Goal: Task Accomplishment & Management: Manage account settings

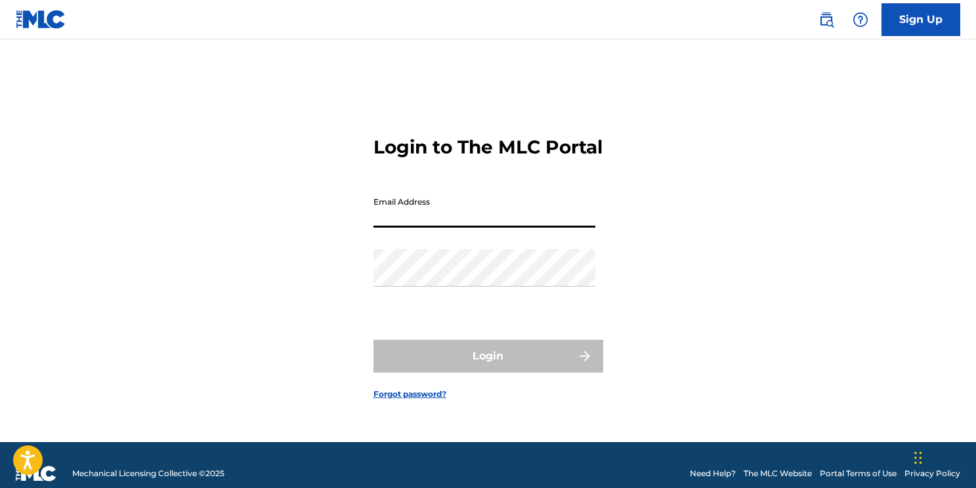
click at [421, 226] on input "Email Address" at bounding box center [484, 208] width 222 height 37
type input "[EMAIL_ADDRESS][DOMAIN_NAME]"
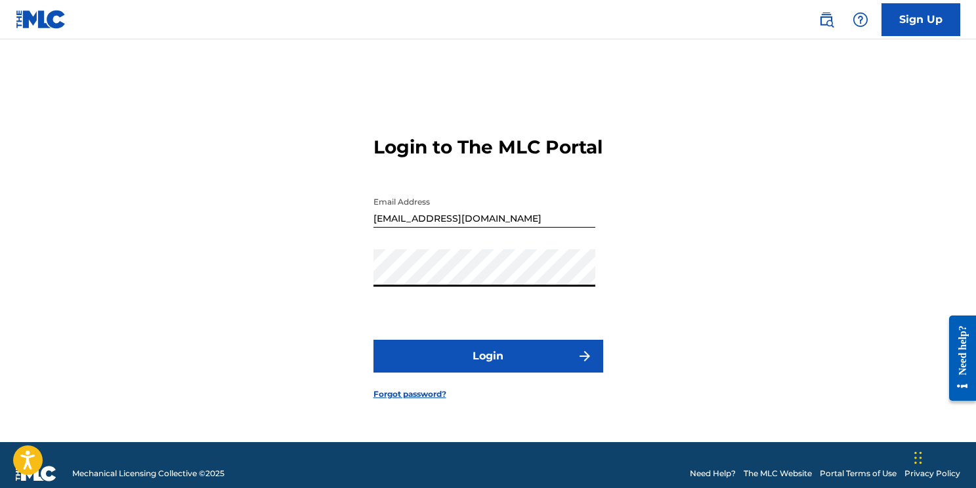
click at [540, 369] on button "Login" at bounding box center [488, 356] width 230 height 33
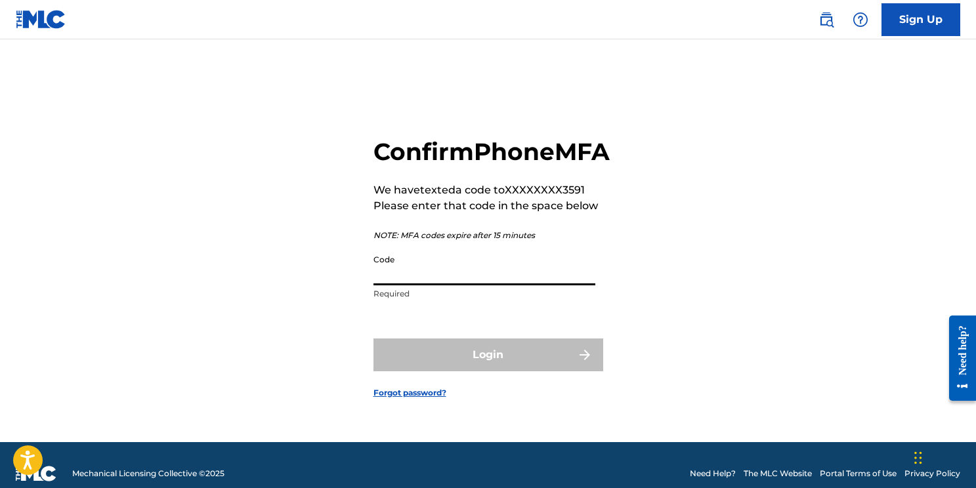
click at [447, 283] on input "Code" at bounding box center [484, 266] width 222 height 37
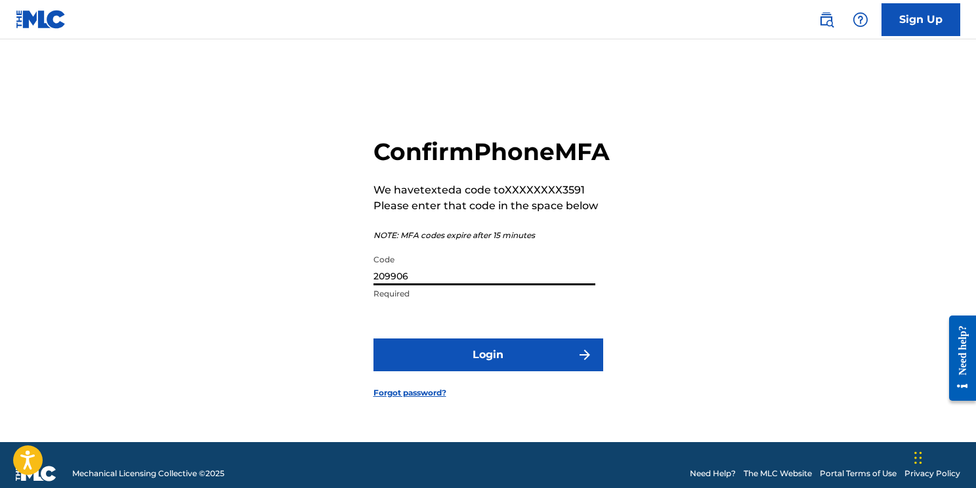
type input "209906"
click at [469, 367] on button "Login" at bounding box center [488, 355] width 230 height 33
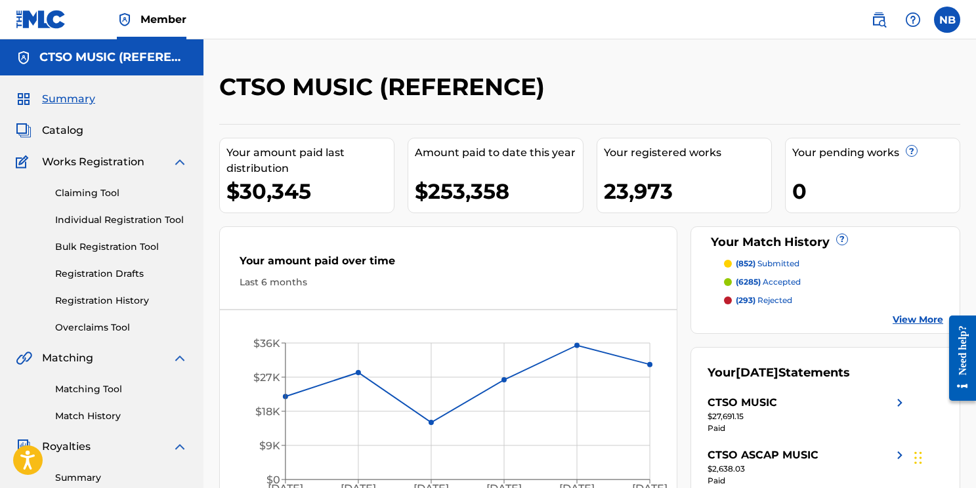
click at [123, 325] on link "Overclaims Tool" at bounding box center [121, 328] width 133 height 14
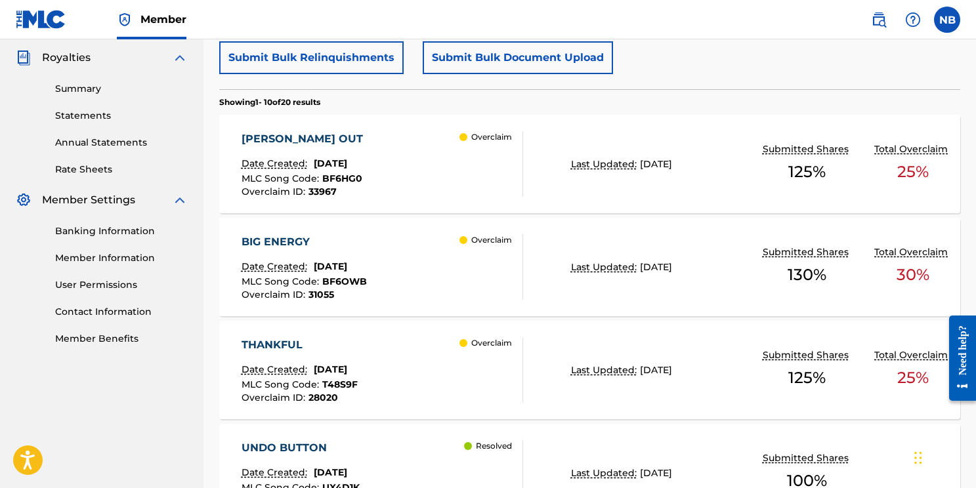
scroll to position [451, 0]
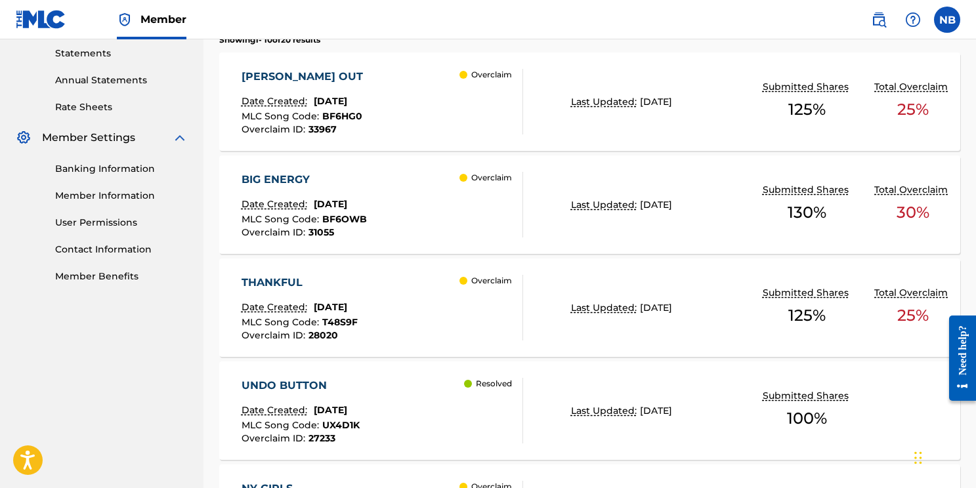
click at [337, 188] on div "BIG ENERGY Date Created: [DATE] MLC Song Code : BF6OWB Overclaim ID : 31055" at bounding box center [303, 205] width 125 height 66
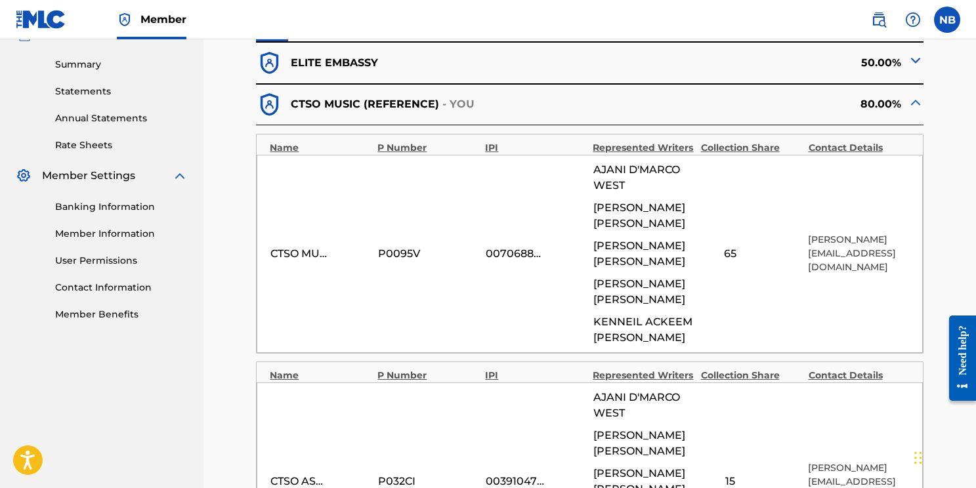
scroll to position [192, 0]
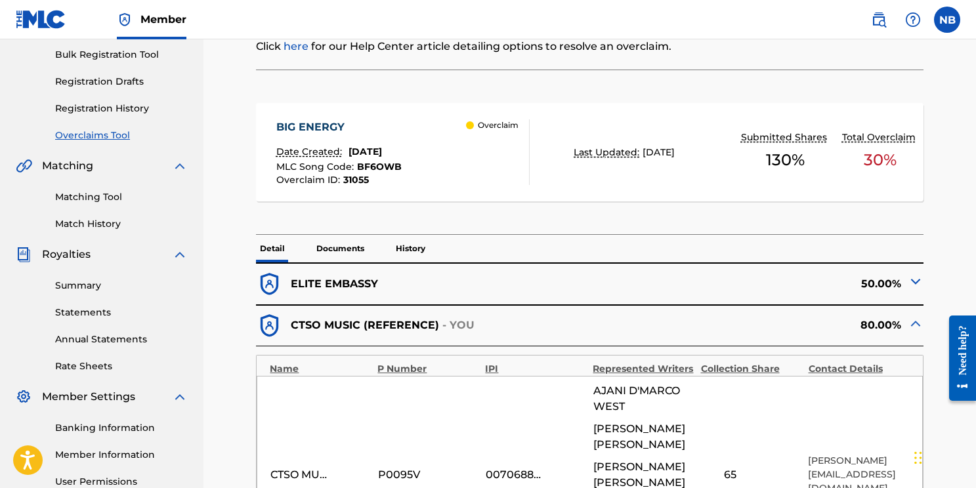
click at [335, 249] on p "Documents" at bounding box center [340, 249] width 56 height 28
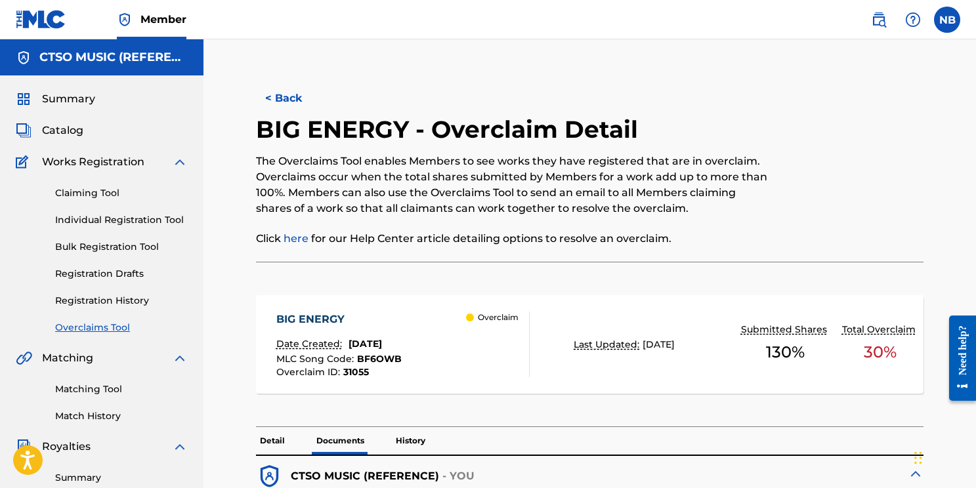
click at [296, 102] on button "< Back" at bounding box center [295, 98] width 79 height 33
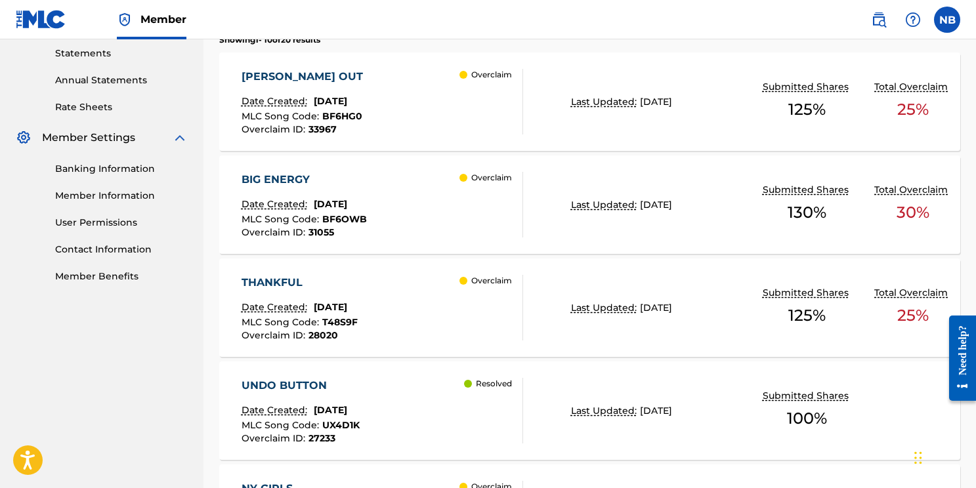
click at [382, 199] on div "BIG ENERGY Date Created: [DATE] MLC Song Code : BF6OWB Overclaim ID : 31055 Ove…" at bounding box center [381, 205] width 281 height 66
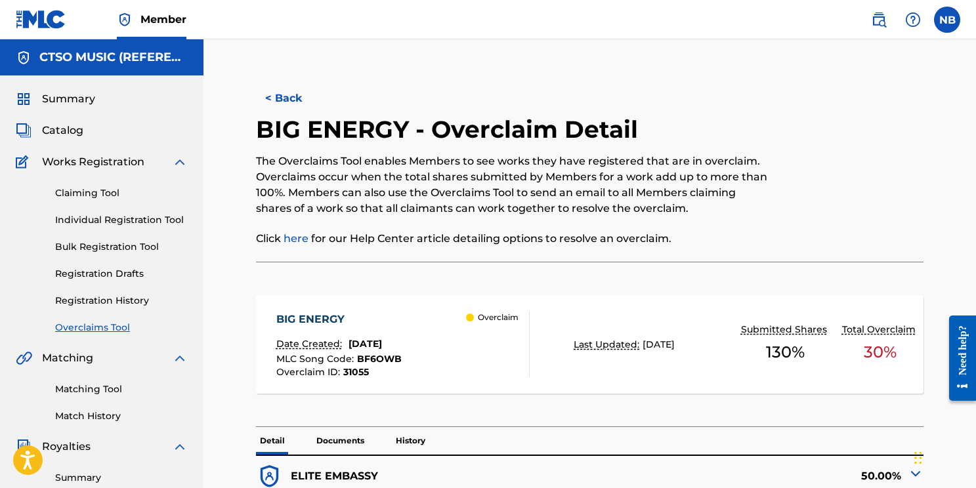
click at [291, 98] on button "< Back" at bounding box center [295, 98] width 79 height 33
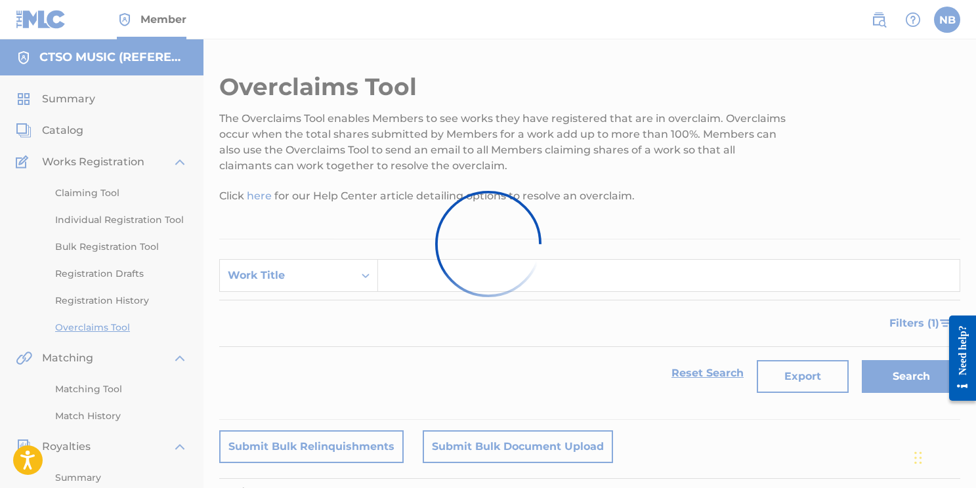
scroll to position [451, 0]
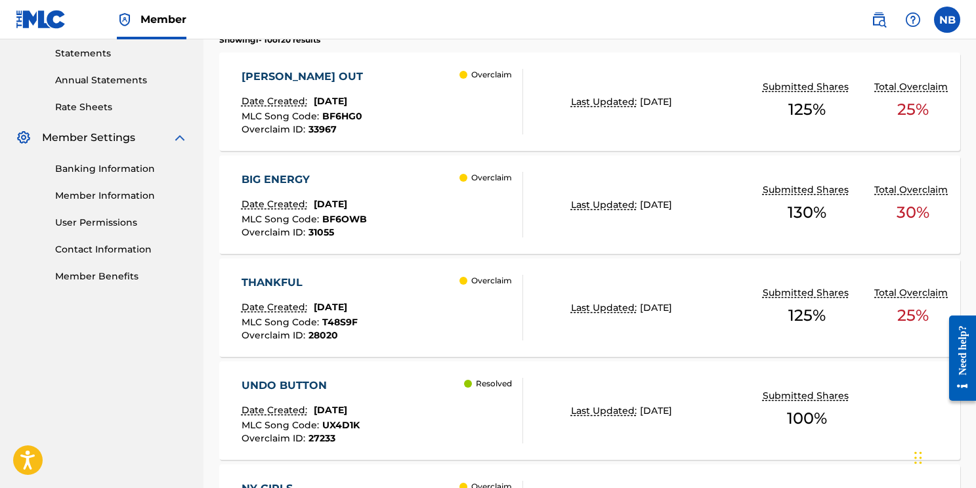
click at [286, 76] on div "[PERSON_NAME] OUT" at bounding box center [305, 77] width 128 height 16
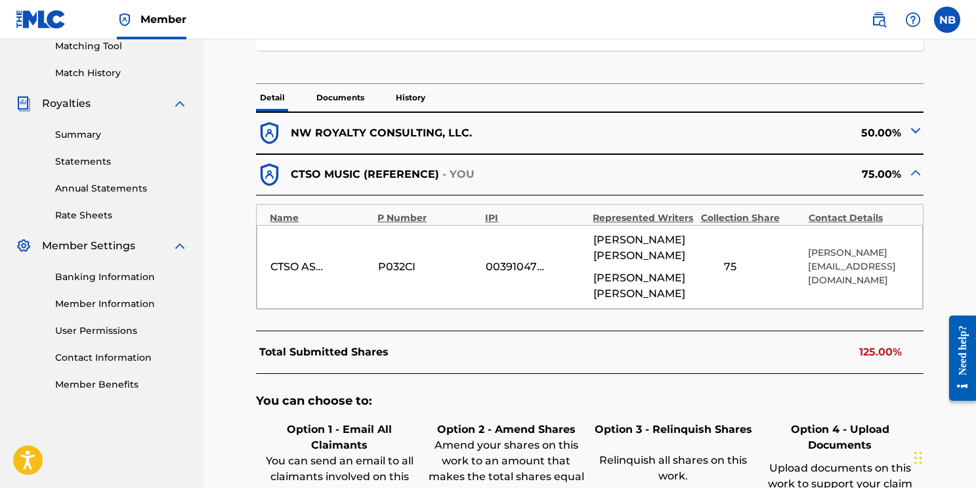
scroll to position [354, 0]
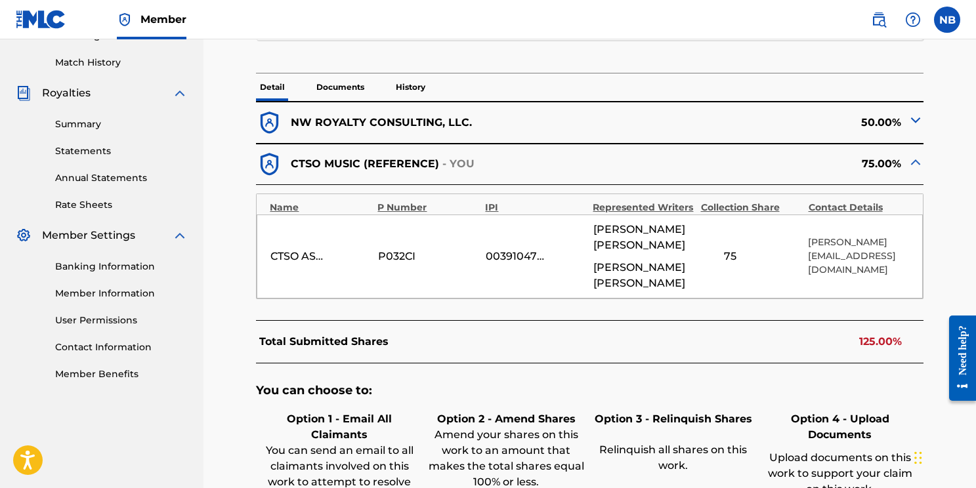
click at [376, 122] on p "NW ROYALTY CONSULTING, LLC." at bounding box center [381, 123] width 181 height 16
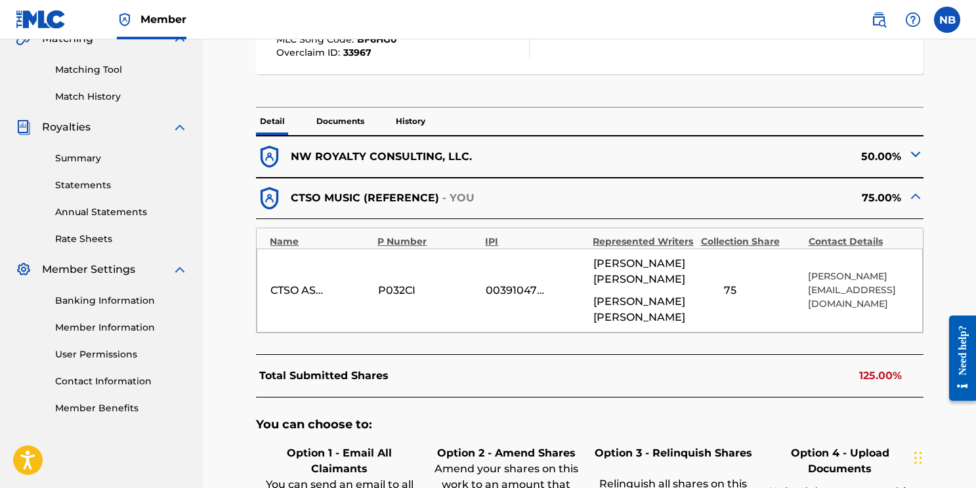
scroll to position [251, 0]
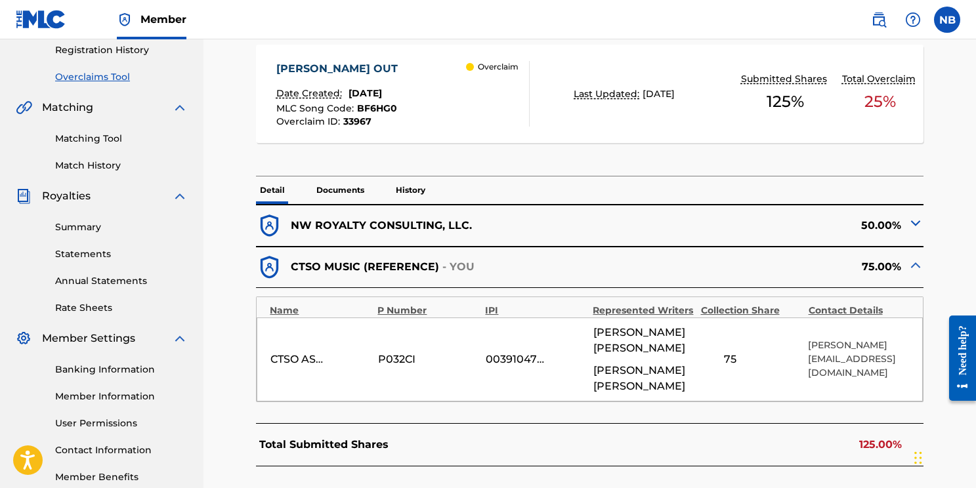
click at [354, 192] on p "Documents" at bounding box center [340, 190] width 56 height 28
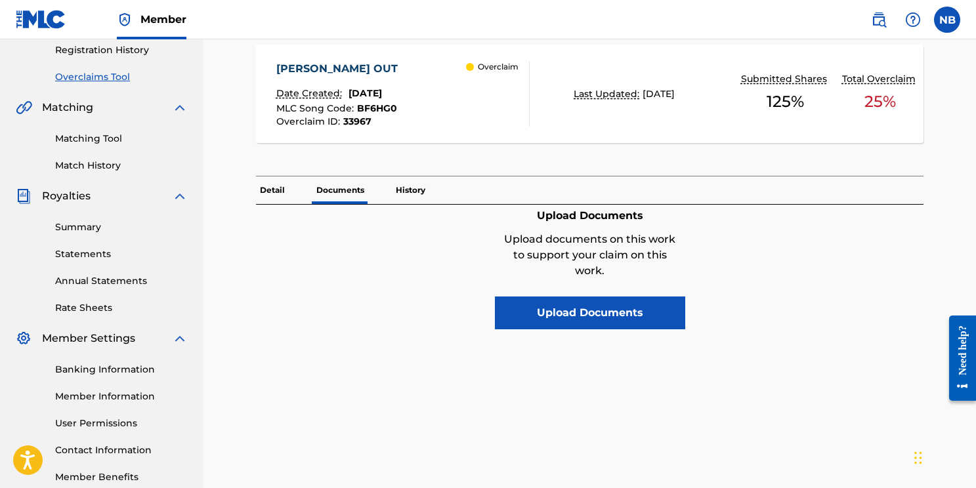
click at [260, 189] on p "Detail" at bounding box center [272, 190] width 33 height 28
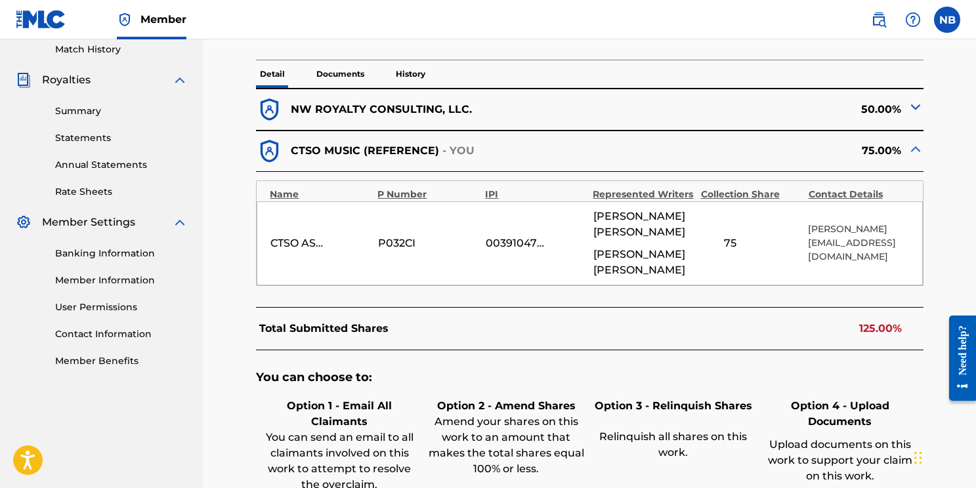
scroll to position [556, 0]
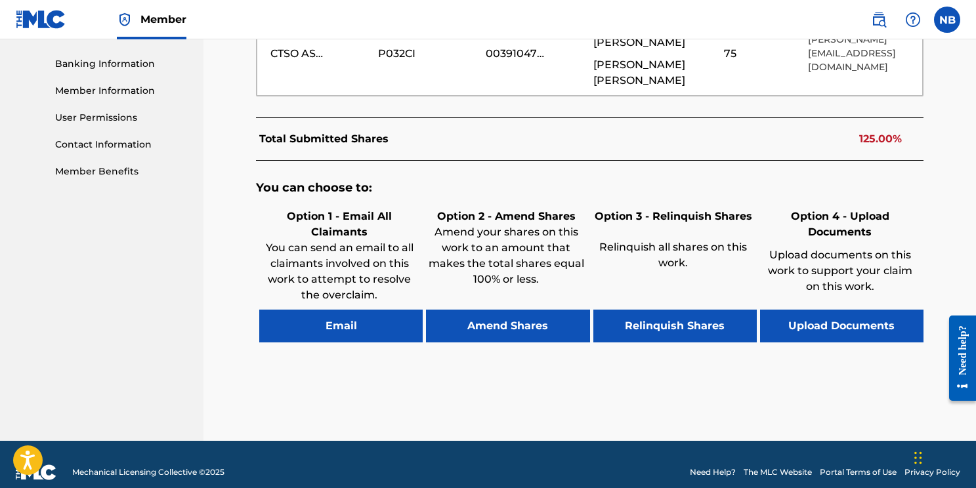
click at [840, 310] on button "Upload Documents" at bounding box center [841, 326] width 163 height 33
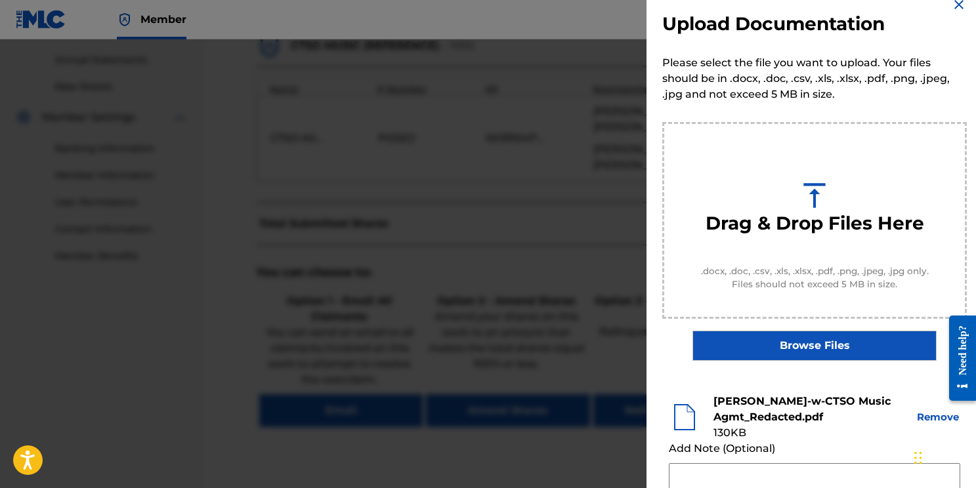
scroll to position [20, 0]
click at [924, 419] on button "Remove" at bounding box center [937, 416] width 45 height 15
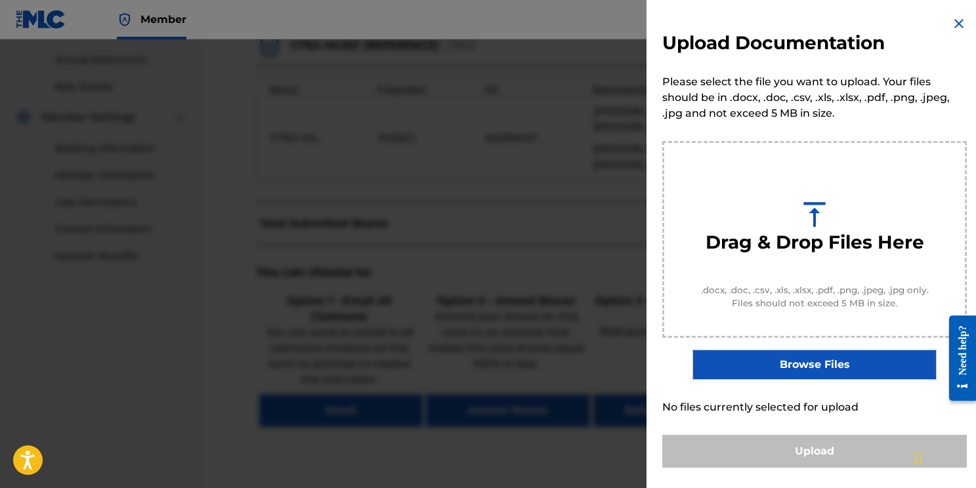
scroll to position [0, 0]
click at [952, 20] on img at bounding box center [959, 24] width 16 height 16
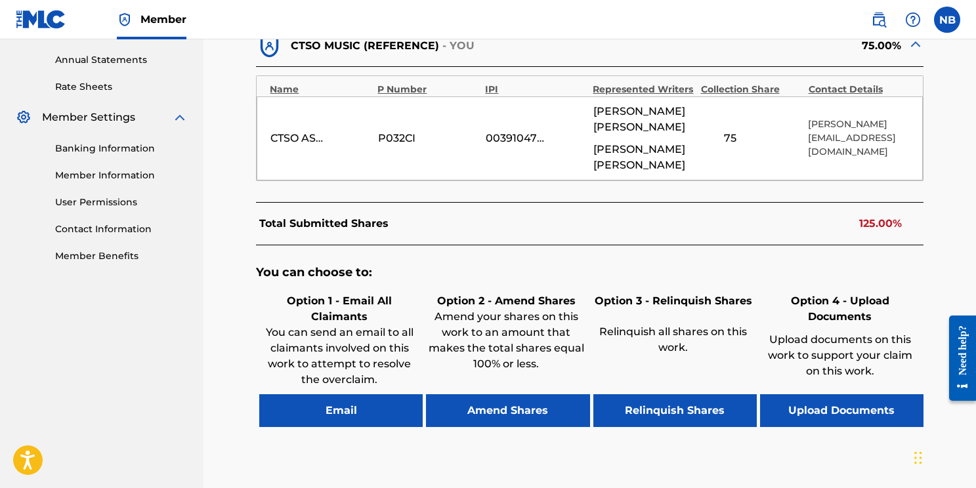
click at [384, 394] on button "Email" at bounding box center [340, 410] width 163 height 33
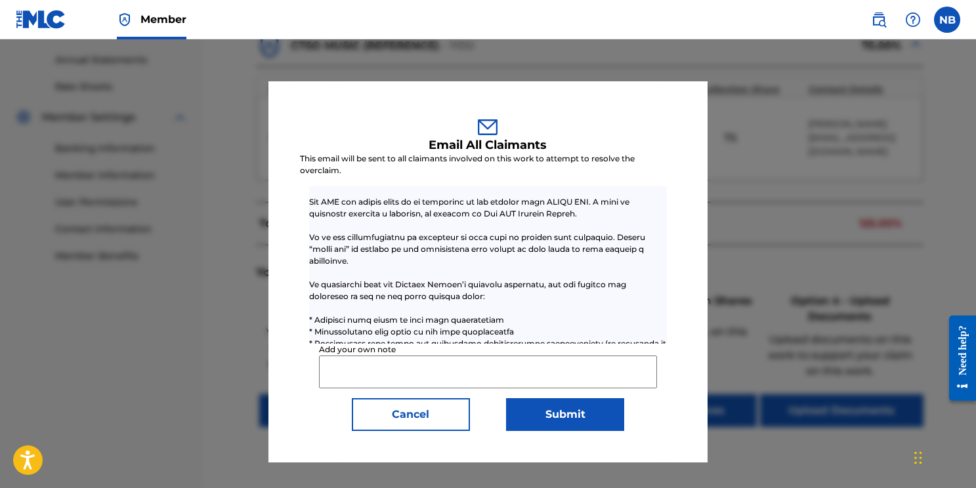
scroll to position [426, 0]
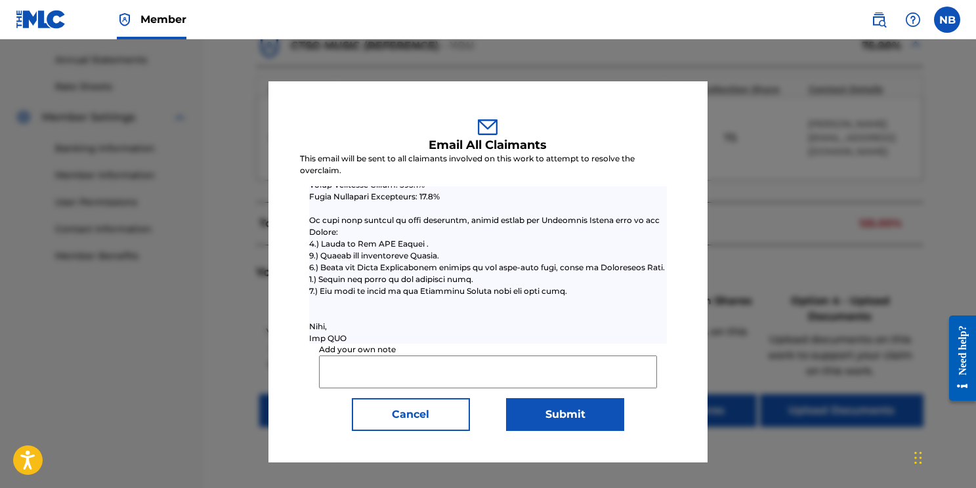
click at [451, 415] on button "Cancel" at bounding box center [411, 414] width 118 height 33
